Goal: Navigation & Orientation: Find specific page/section

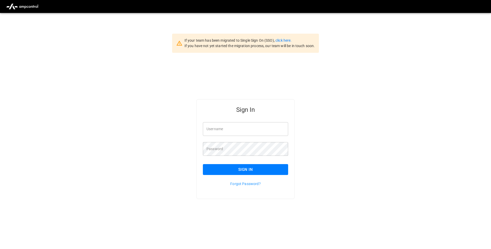
type input "**********"
click at [257, 172] on button "Sign In" at bounding box center [245, 169] width 85 height 11
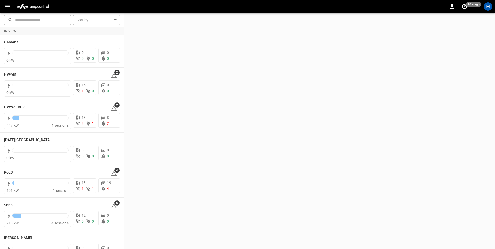
click at [5, 9] on icon "button" at bounding box center [7, 6] width 6 height 6
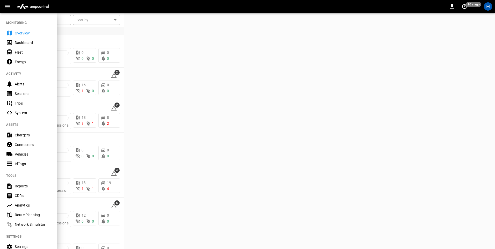
click at [23, 45] on div "Dashboard" at bounding box center [28, 43] width 57 height 10
